Goal: Task Accomplishment & Management: Manage account settings

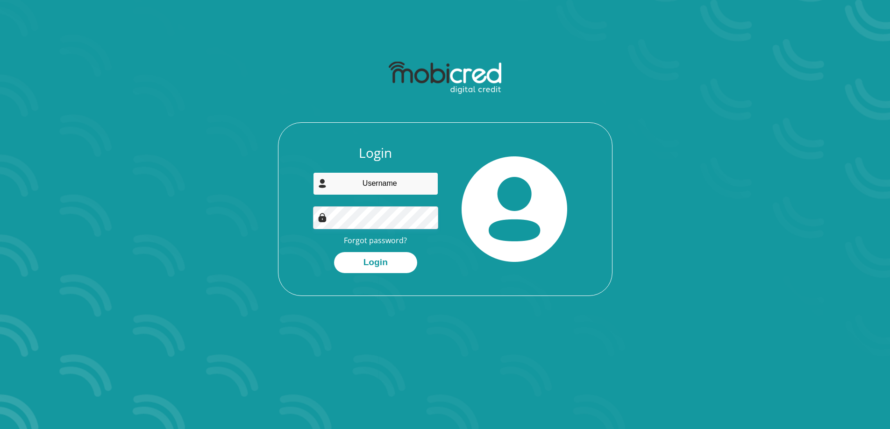
click at [376, 179] on input "email" at bounding box center [375, 183] width 125 height 23
type input "kevinm500@gmail.com"
click at [385, 265] on button "Login" at bounding box center [375, 262] width 83 height 21
